Goal: Information Seeking & Learning: Learn about a topic

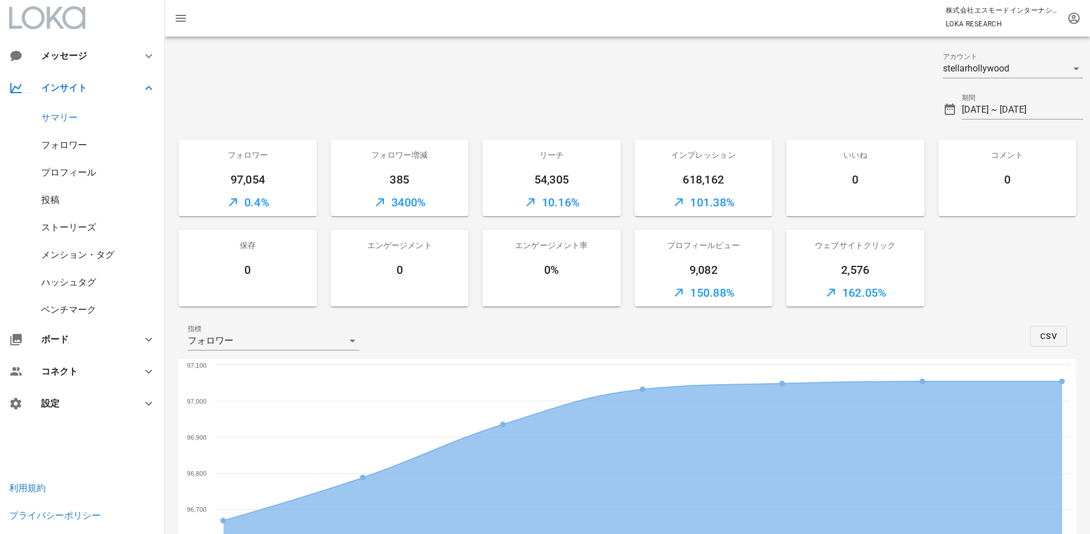
click at [829, 272] on div "2,576" at bounding box center [855, 270] width 138 height 18
click at [854, 276] on div "2,576" at bounding box center [855, 270] width 138 height 18
drag, startPoint x: 830, startPoint y: 272, endPoint x: 882, endPoint y: 272, distance: 51.5
click at [882, 272] on div "2,576" at bounding box center [855, 270] width 138 height 18
click at [896, 273] on div "2,576" at bounding box center [855, 270] width 138 height 18
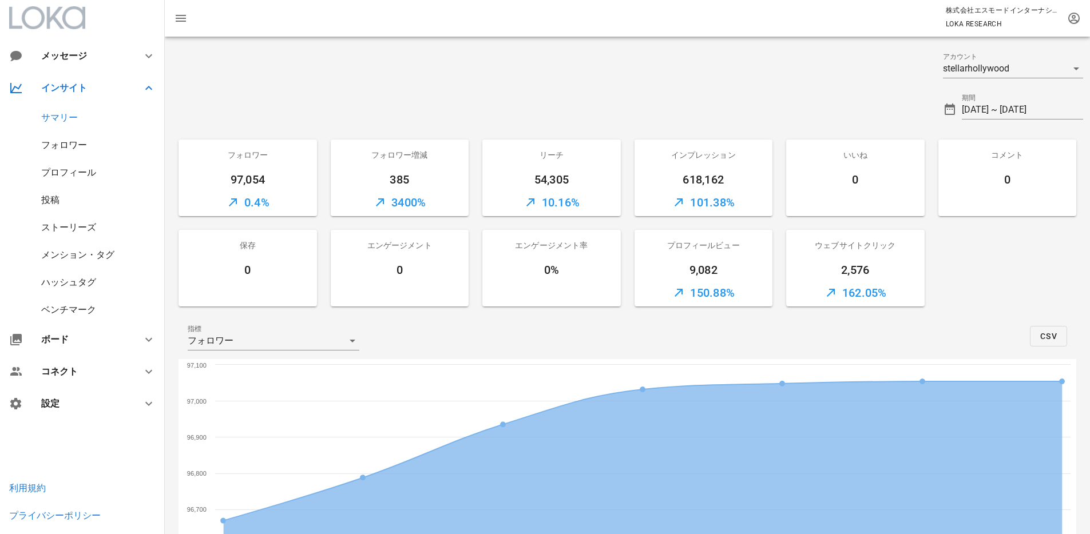
click at [410, 93] on div at bounding box center [550, 105] width 771 height 41
click at [59, 226] on div "ストーリーズ" at bounding box center [68, 227] width 55 height 11
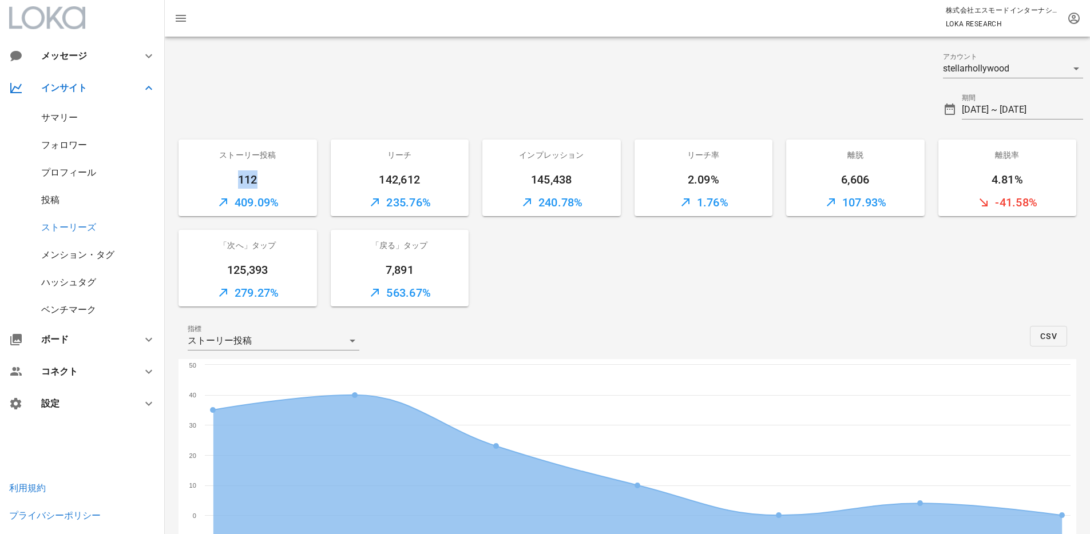
drag, startPoint x: 225, startPoint y: 175, endPoint x: 279, endPoint y: 175, distance: 53.2
click at [276, 175] on div "112" at bounding box center [248, 180] width 138 height 18
click at [309, 186] on div "112" at bounding box center [248, 180] width 138 height 18
click at [399, 97] on div at bounding box center [550, 105] width 771 height 41
click at [473, 80] on div at bounding box center [550, 63] width 771 height 41
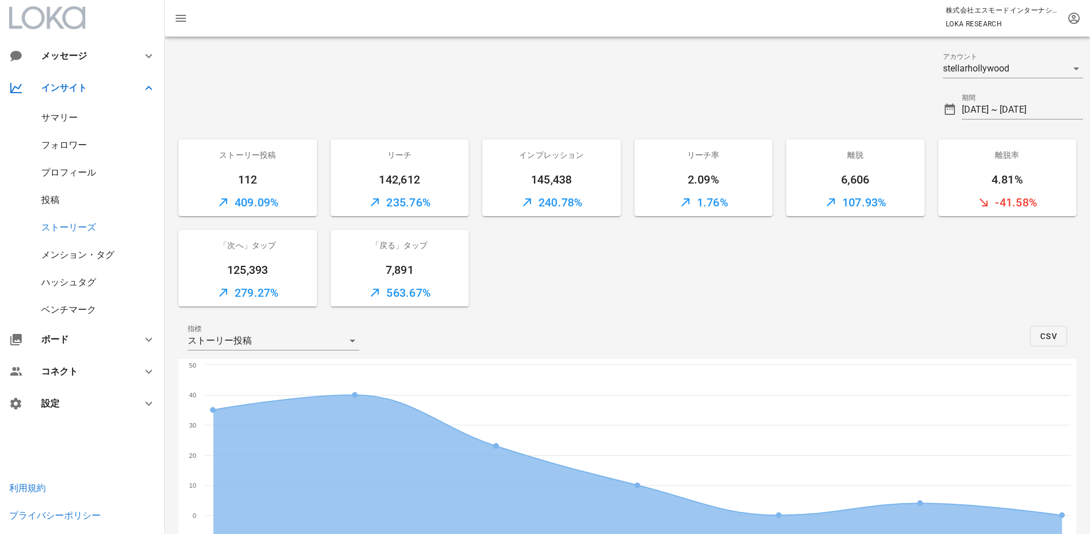
click at [741, 295] on div "ストーリー投稿 112 409.09% リーチ 142,612 235.76% インプレッション 145,438 240.78% リーチ率 2.09% 1.7…" at bounding box center [628, 223] width 912 height 181
drag, startPoint x: 982, startPoint y: 174, endPoint x: 1023, endPoint y: 176, distance: 40.7
click at [1023, 176] on div "4.81%" at bounding box center [1007, 180] width 138 height 18
click at [962, 268] on div "ストーリー投稿 112 409.09% リーチ 142,612 235.76% インプレッション 145,438 240.78% リーチ率 2.09% 1.7…" at bounding box center [628, 223] width 912 height 181
click at [671, 303] on div "ストーリー投稿 112 409.09% リーチ 142,612 235.76% インプレッション 145,438 240.78% リーチ率 2.09% 1.7…" at bounding box center [628, 223] width 912 height 181
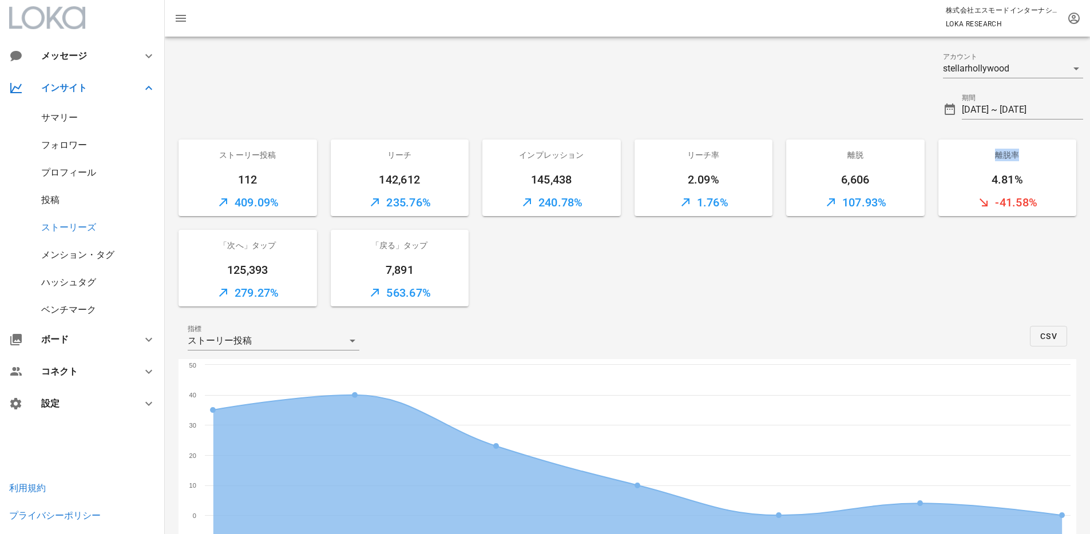
drag, startPoint x: 989, startPoint y: 151, endPoint x: 1021, endPoint y: 156, distance: 31.8
click at [1021, 156] on div "離脱率" at bounding box center [1007, 155] width 138 height 31
copy div "離脱率"
